Goal: Information Seeking & Learning: Learn about a topic

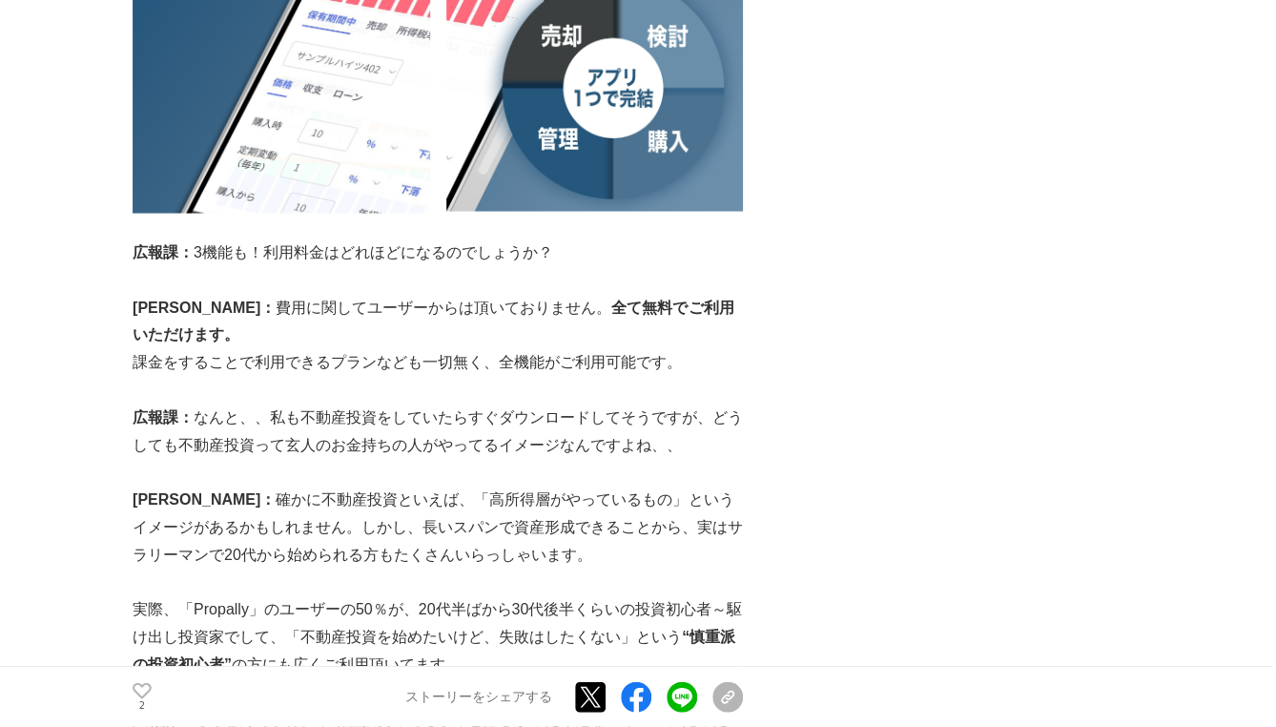
scroll to position [1319, 0]
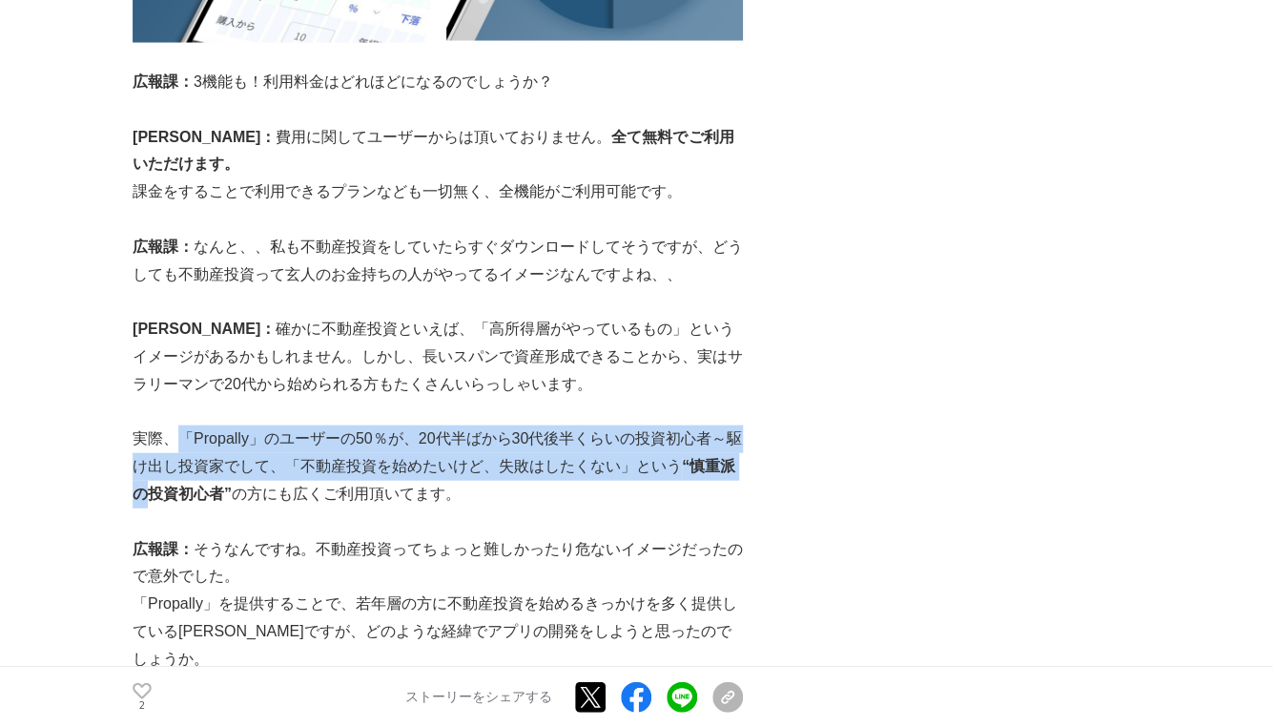
drag, startPoint x: 186, startPoint y: 414, endPoint x: 163, endPoint y: 470, distance: 60.8
click at [163, 470] on p "実際、「Propally」のユーザーの50％が、20代半ばから30代後半くらいの投資初心者～駆け出し投資家でして、「不動産投資を始めたいけど、失敗はしたくない…" at bounding box center [438, 466] width 610 height 82
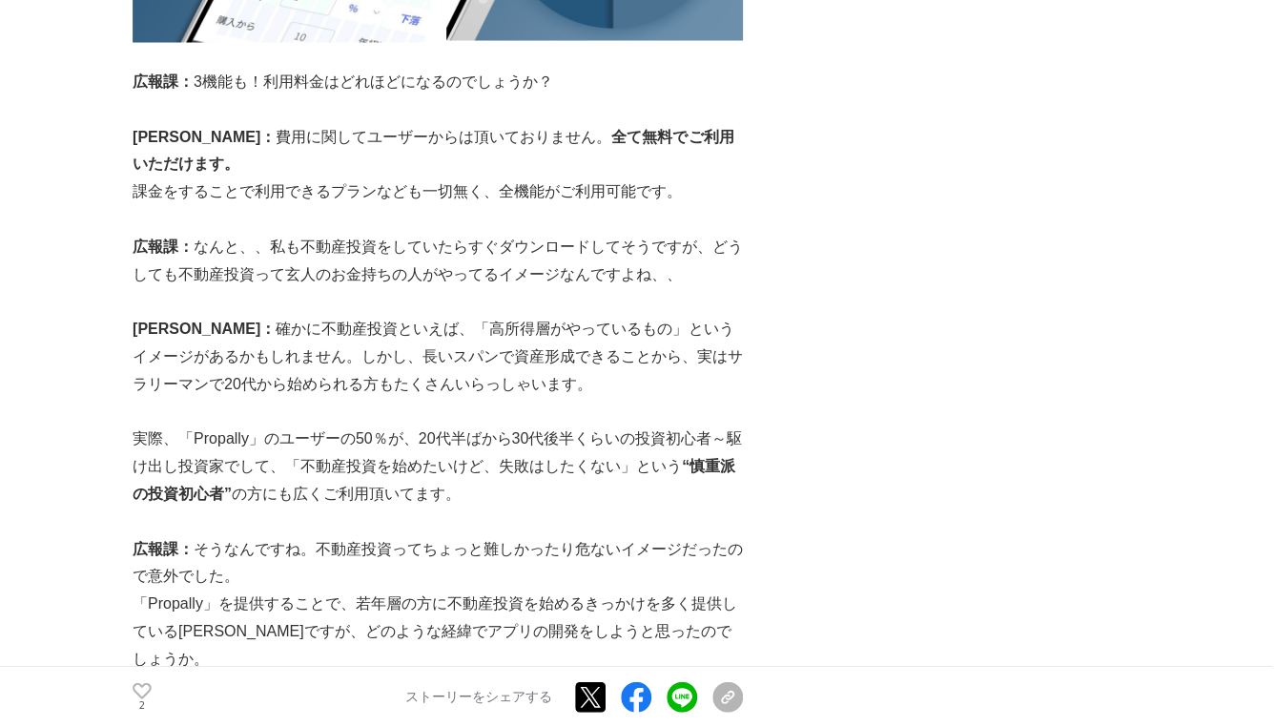
click at [395, 536] on p "広報課： そうなんですね。不動産投資ってちょっと難しかったり危ないイメージだったので意外でした。" at bounding box center [438, 563] width 610 height 55
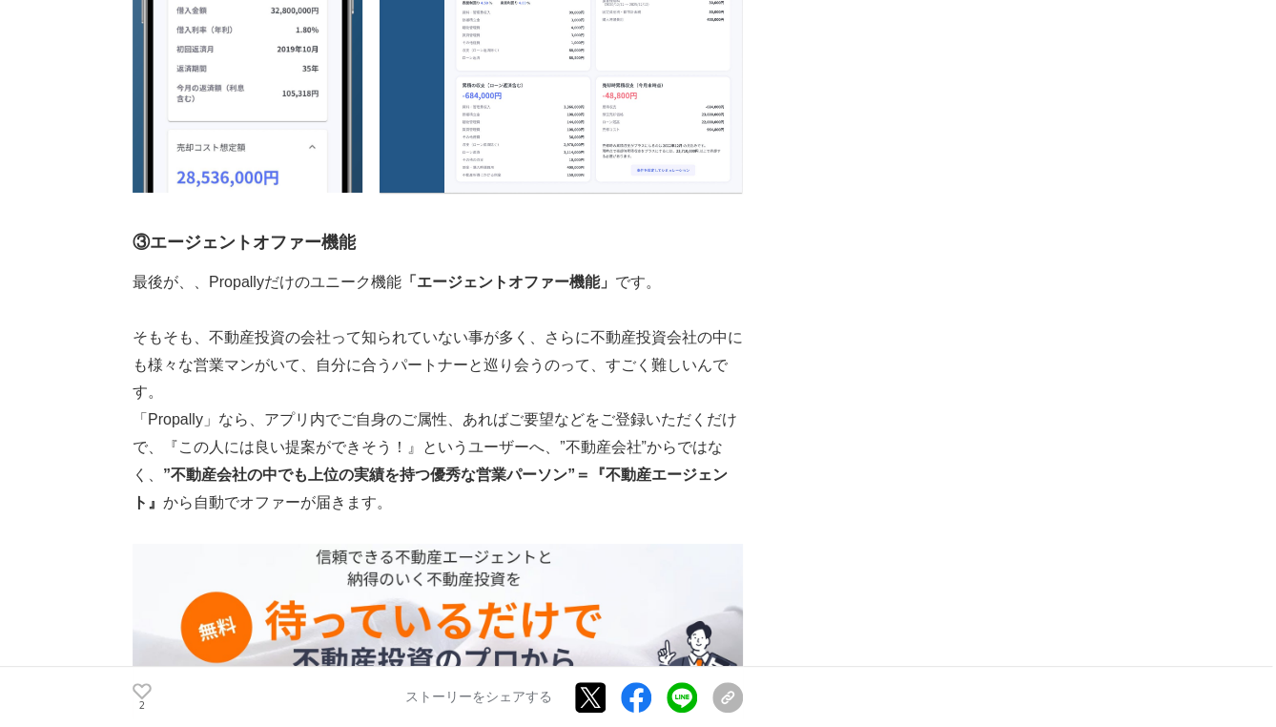
scroll to position [4927, 0]
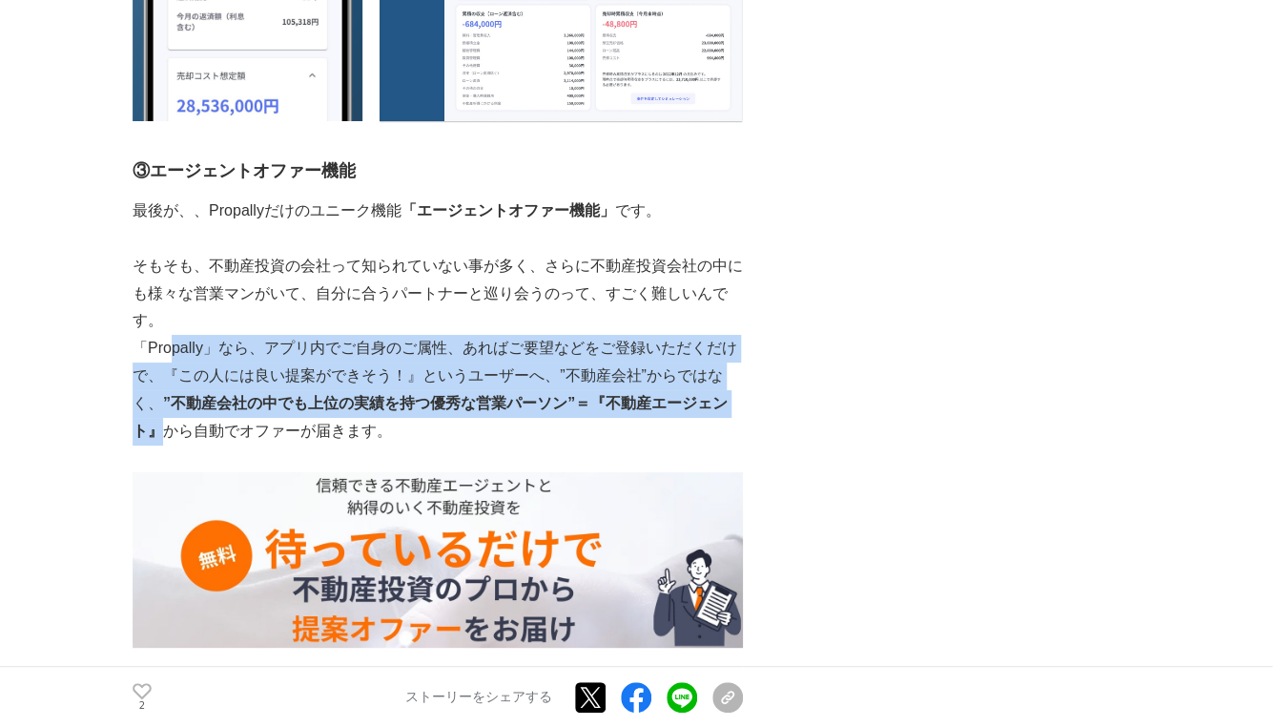
drag, startPoint x: 172, startPoint y: 268, endPoint x: 159, endPoint y: 361, distance: 93.4
click at [159, 360] on p "「Propally」なら、アプリ内でご自身のご属性、あればご要望などをご登録いただくだけで、『この人には良い提案ができそう！』というユーザーへ、”不動産会社”…" at bounding box center [438, 390] width 610 height 110
click at [217, 335] on p "「Propally」なら、アプリ内でご自身のご属性、あればご要望などをご登録いただくだけで、『この人には良い提案ができそう！』というユーザーへ、”不動産会社”…" at bounding box center [438, 390] width 610 height 110
drag, startPoint x: 217, startPoint y: 275, endPoint x: 192, endPoint y: 343, distance: 73.4
click at [192, 342] on p "「Propally」なら、アプリ内でご自身のご属性、あればご要望などをご登録いただくだけで、『この人には良い提案ができそう！』というユーザーへ、”不動産会社”…" at bounding box center [438, 390] width 610 height 110
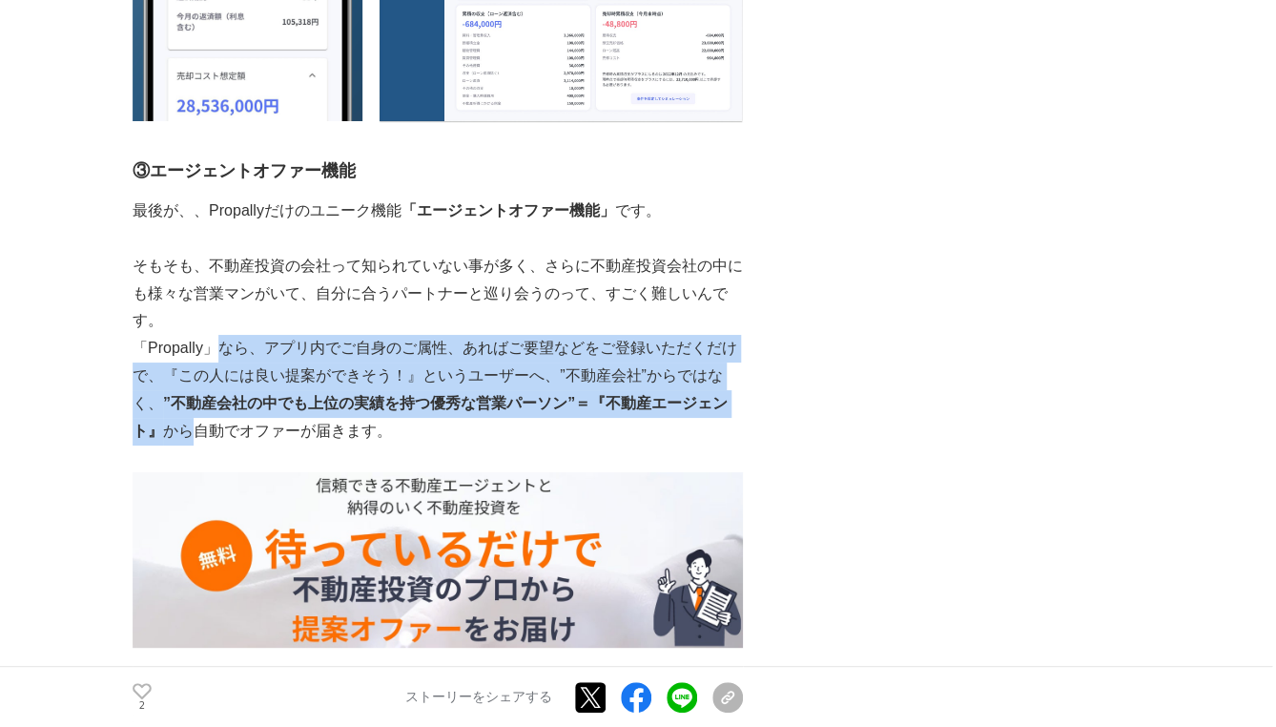
click at [359, 395] on strong "”不動産会社の中でも上位の実績を持つ優秀な営業パーソン”＝『不動産エージェント』" at bounding box center [430, 417] width 595 height 44
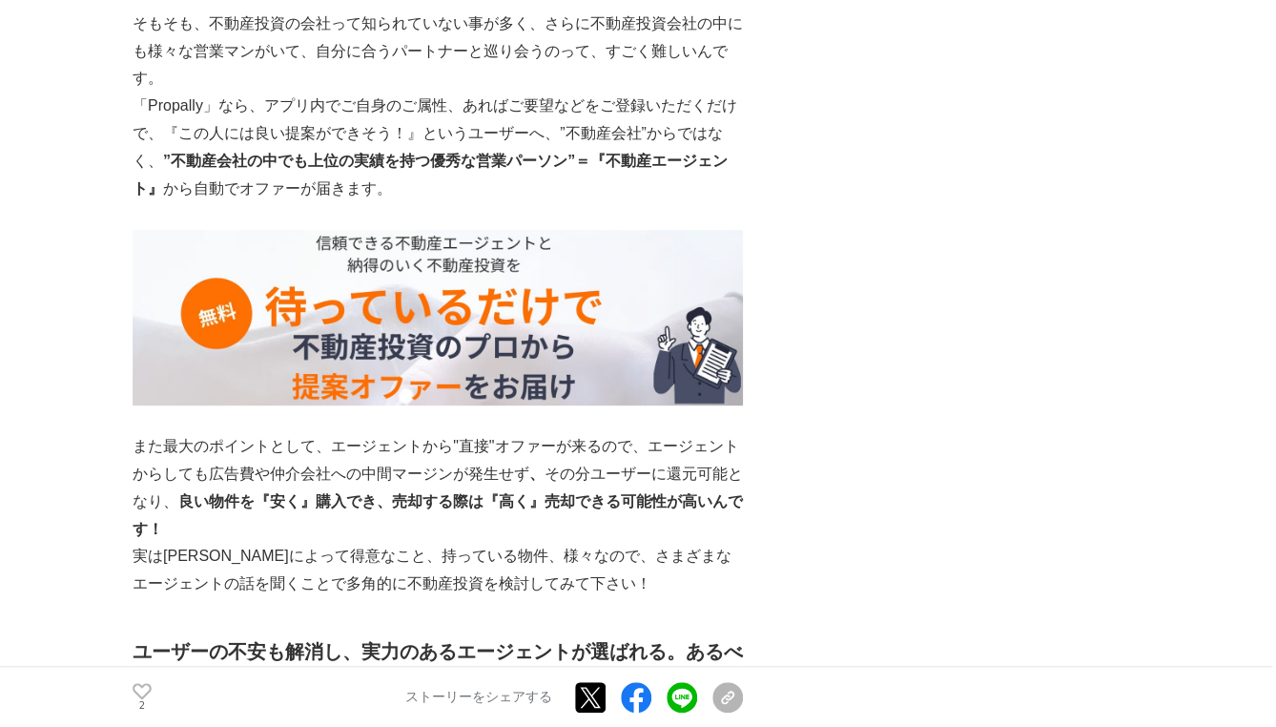
scroll to position [5197, 0]
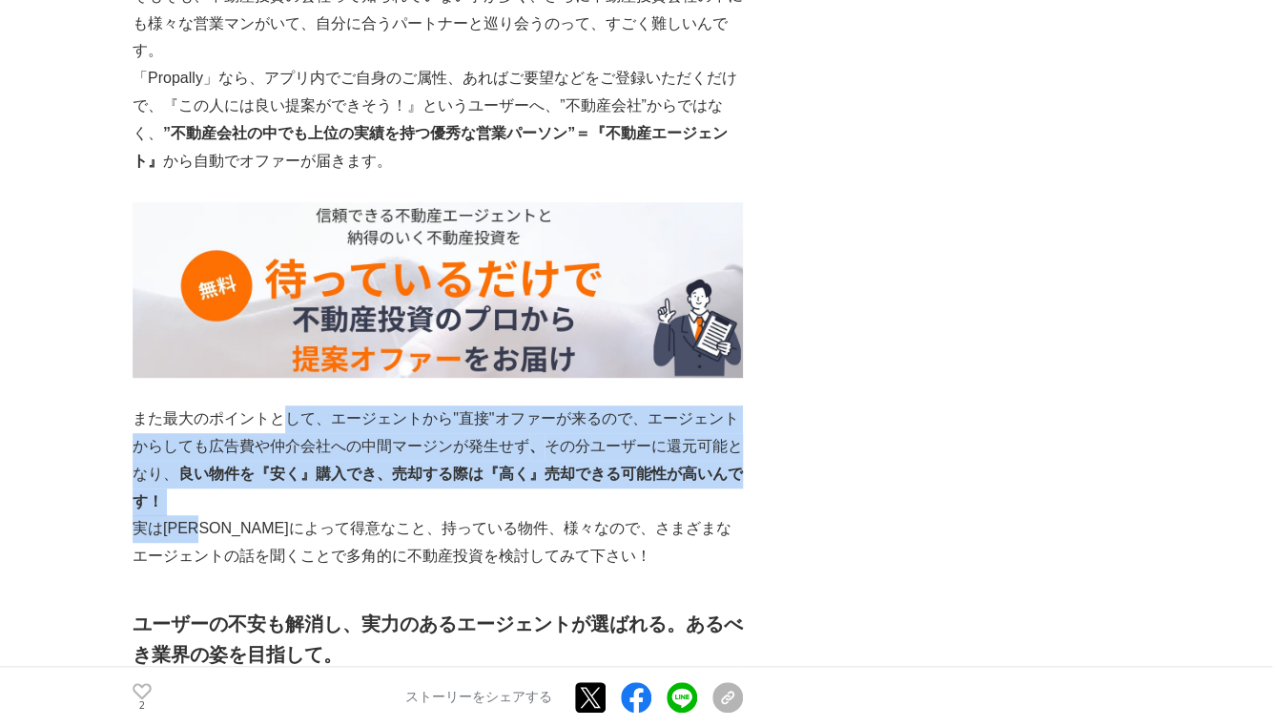
drag, startPoint x: 288, startPoint y: 331, endPoint x: 221, endPoint y: 464, distance: 148.5
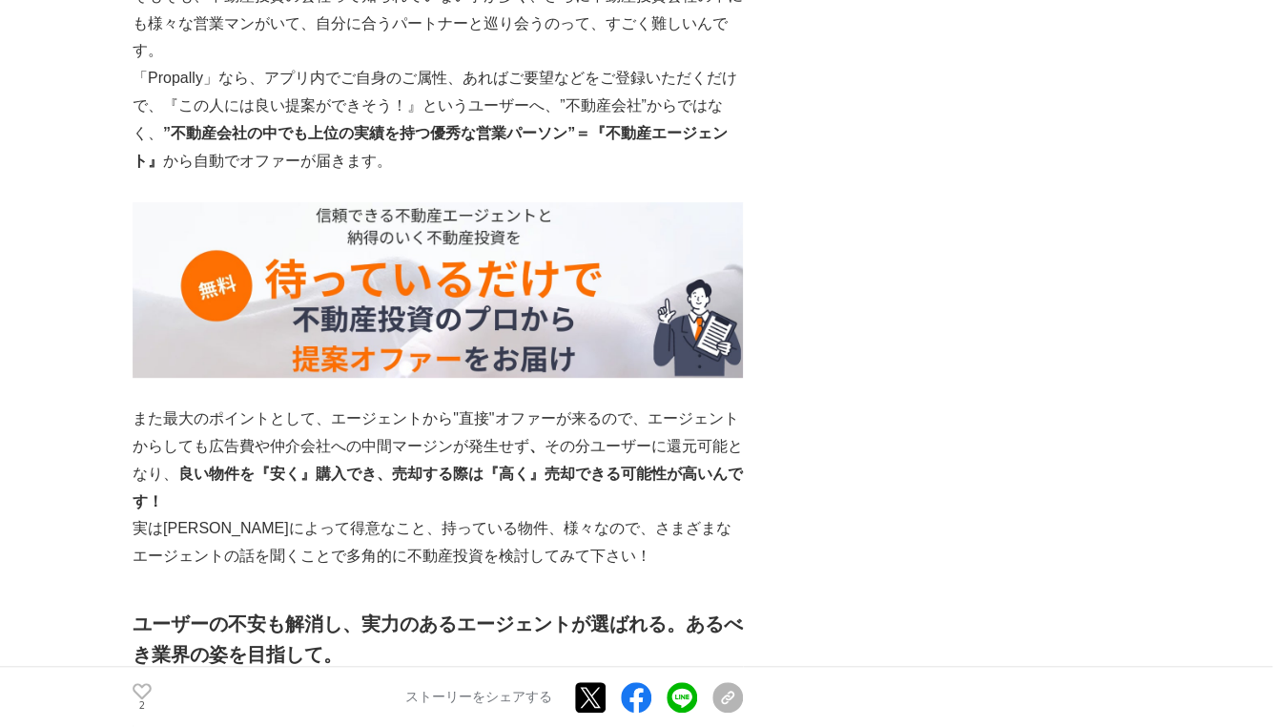
click at [211, 609] on h2 "ユーザーの不安も解消し、実力のあるエージェントが選ばれる。あるべき業界の姿を目指して。" at bounding box center [438, 639] width 610 height 61
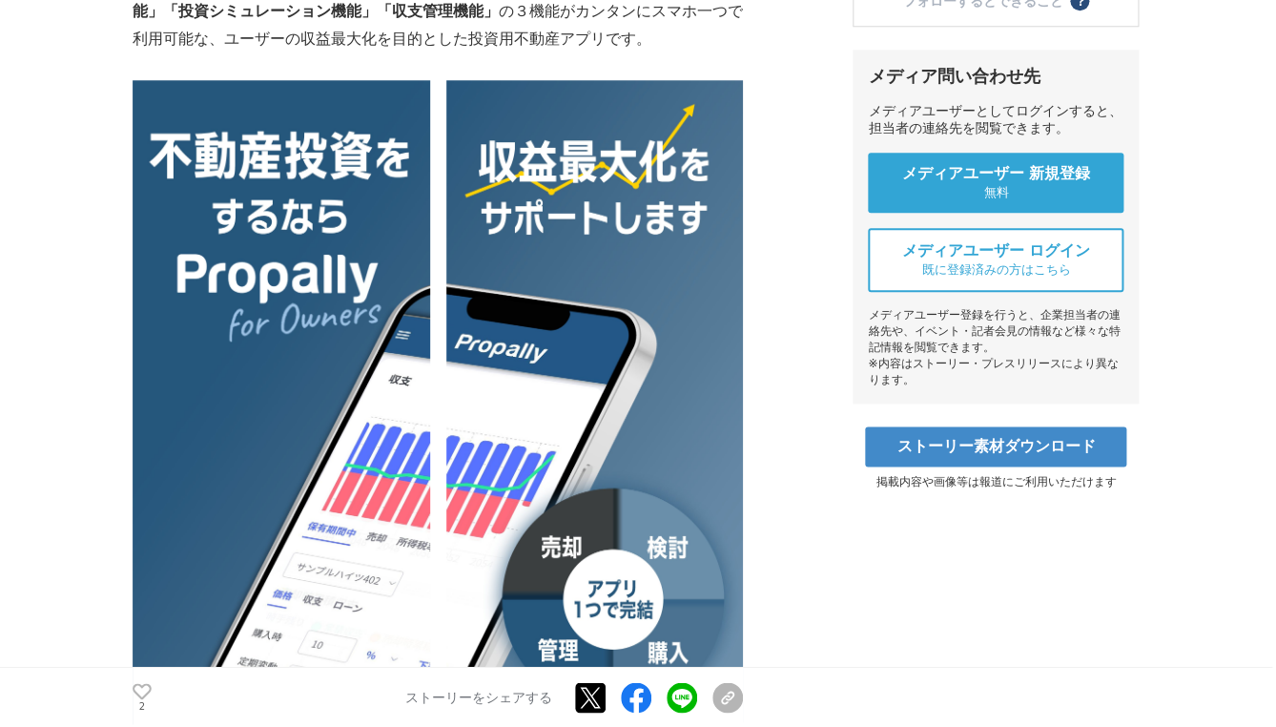
scroll to position [0, 0]
